Goal: Transaction & Acquisition: Purchase product/service

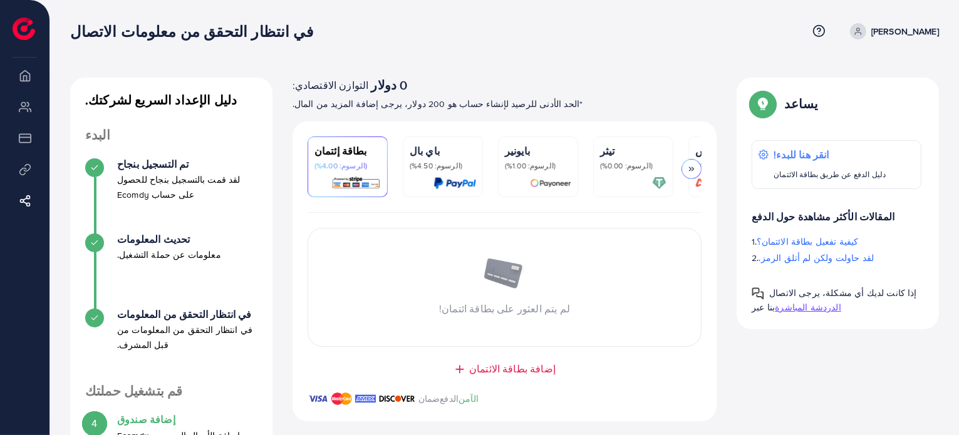
click at [32, 32] on img at bounding box center [24, 29] width 23 height 23
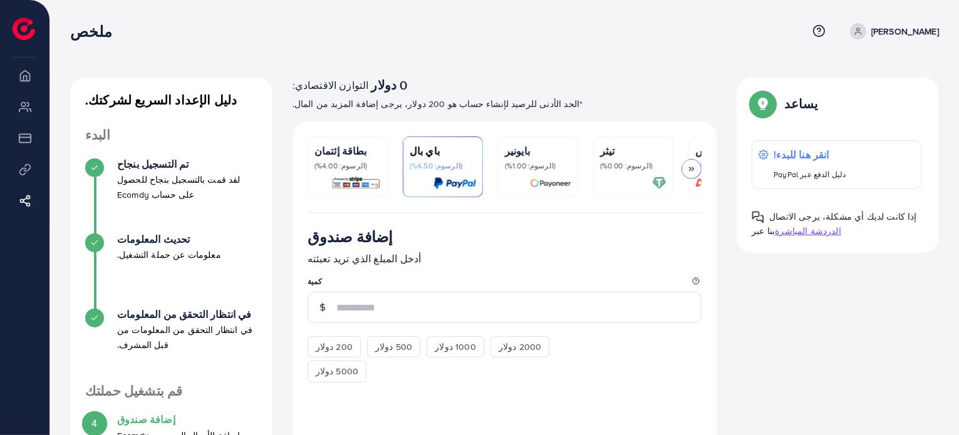
click at [351, 185] on img at bounding box center [355, 183] width 49 height 14
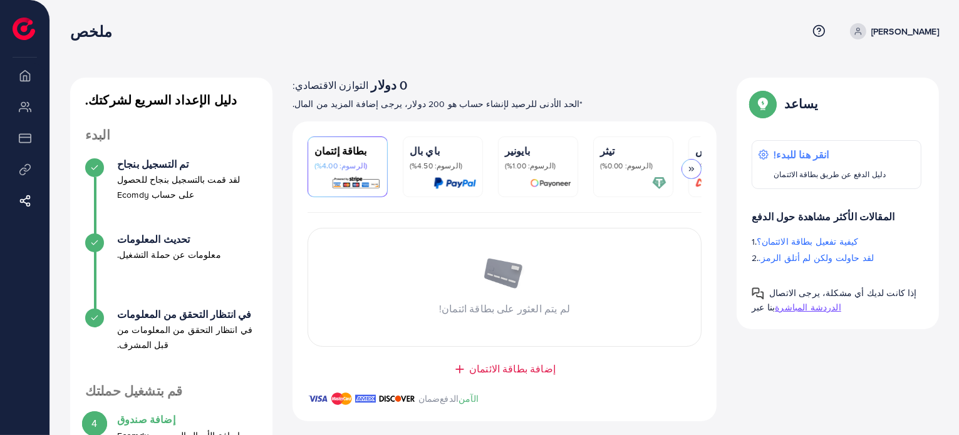
click at [452, 299] on div "لم يتم العثور على بطاقة ائتمان!" at bounding box center [504, 288] width 393 height 58
click at [477, 365] on div "إضافة بطاقة الائتمان" at bounding box center [504, 369] width 374 height 14
click at [489, 368] on font "إضافة بطاقة الائتمان" at bounding box center [512, 369] width 86 height 14
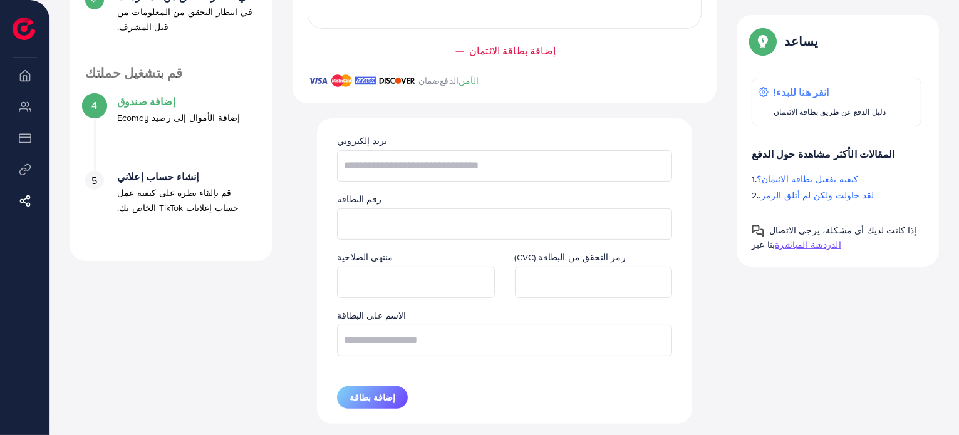
scroll to position [319, 0]
